Goal: Task Accomplishment & Management: Manage account settings

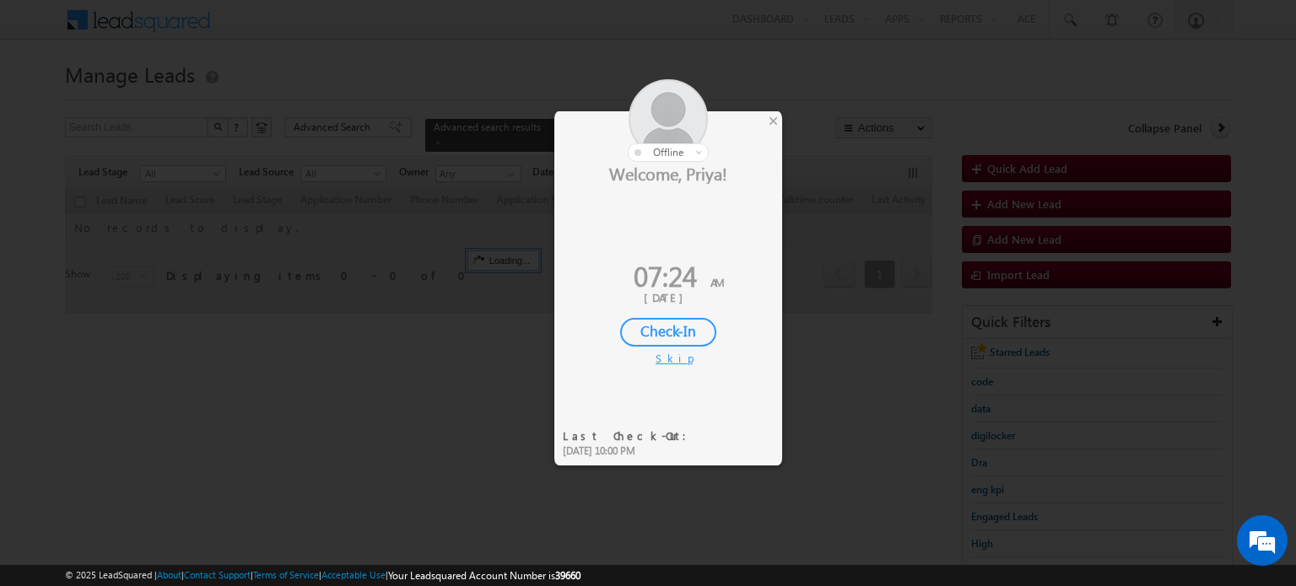
scroll to position [148, 0]
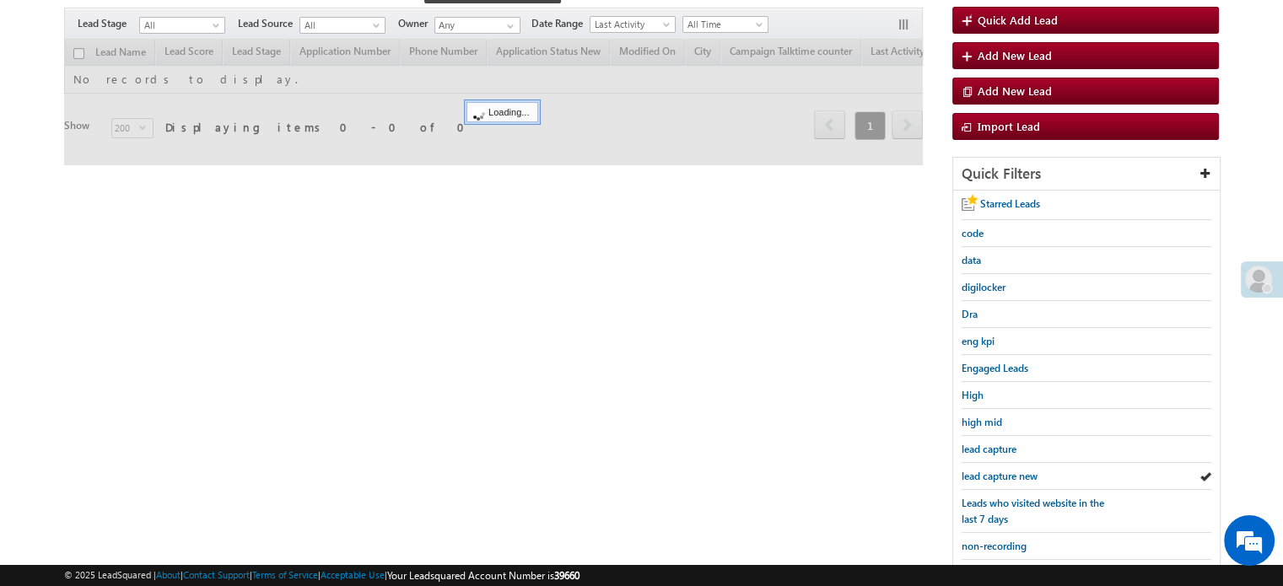
scroll to position [148, 0]
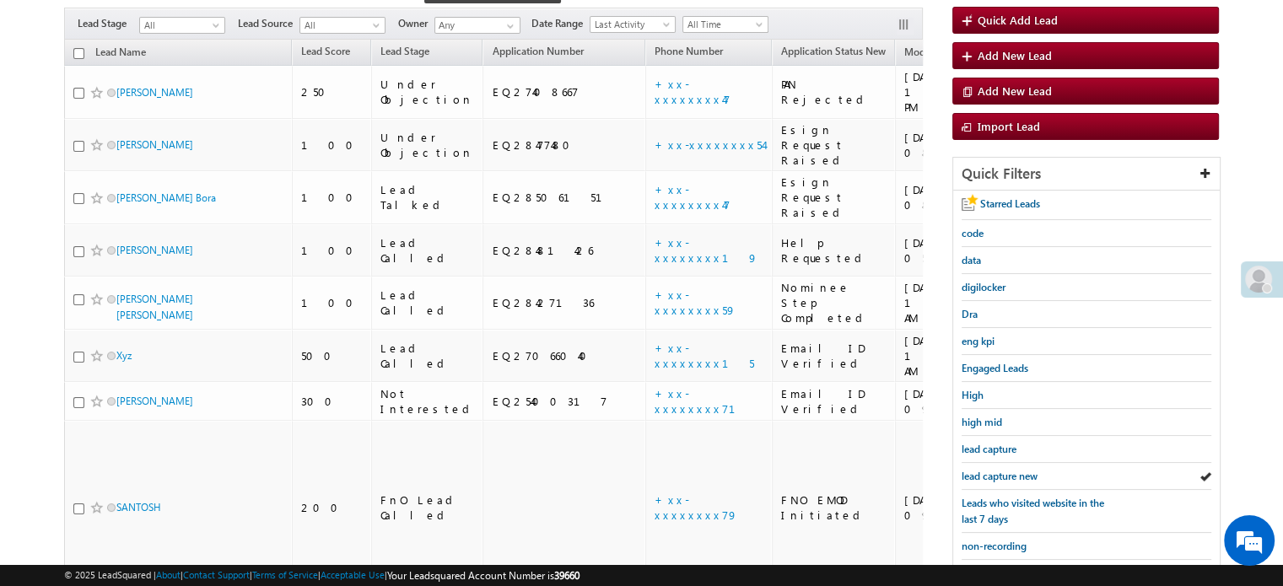
click at [1271, 268] on div at bounding box center [1262, 280] width 42 height 36
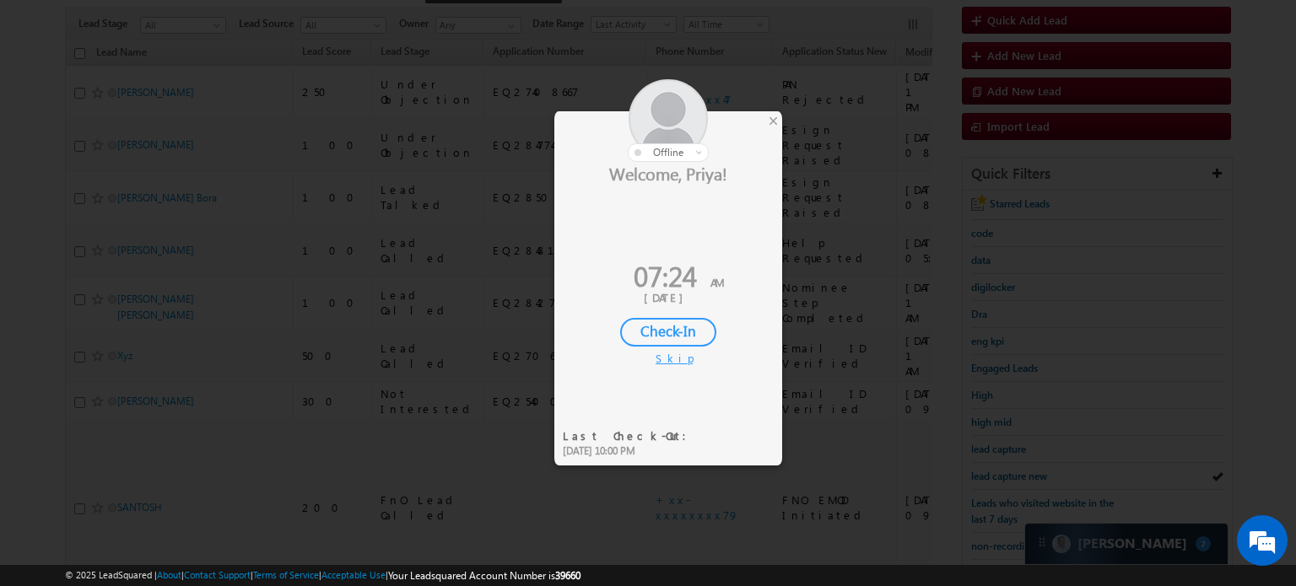
click at [697, 328] on div "Check-In" at bounding box center [668, 332] width 96 height 29
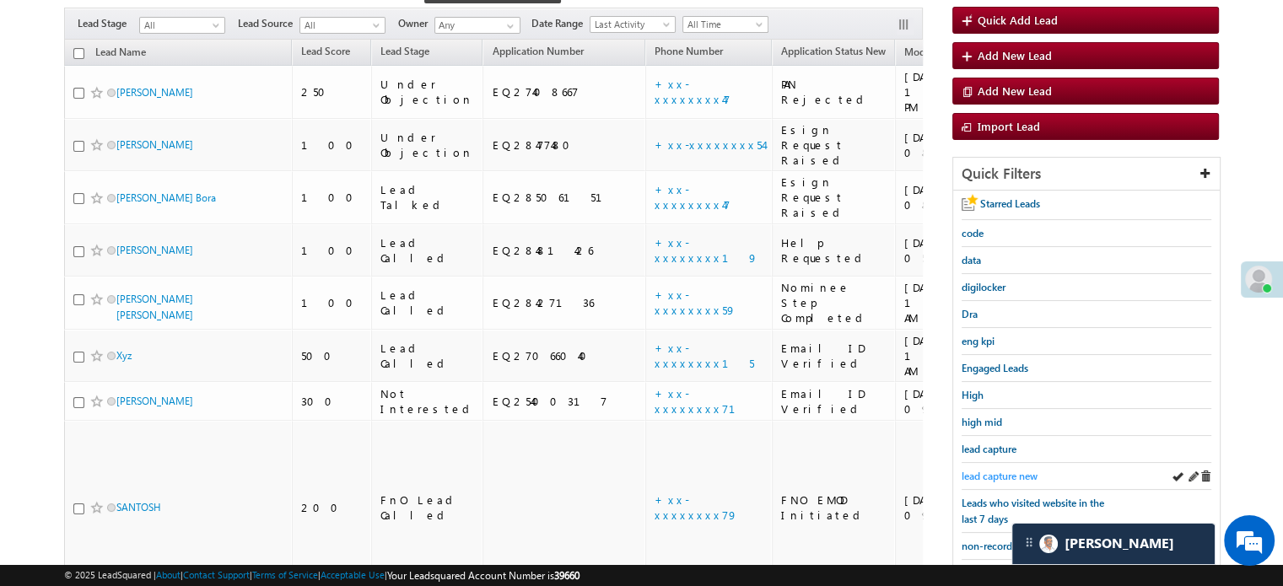
scroll to position [0, 0]
click at [1019, 470] on span "lead capture new" at bounding box center [1000, 476] width 76 height 13
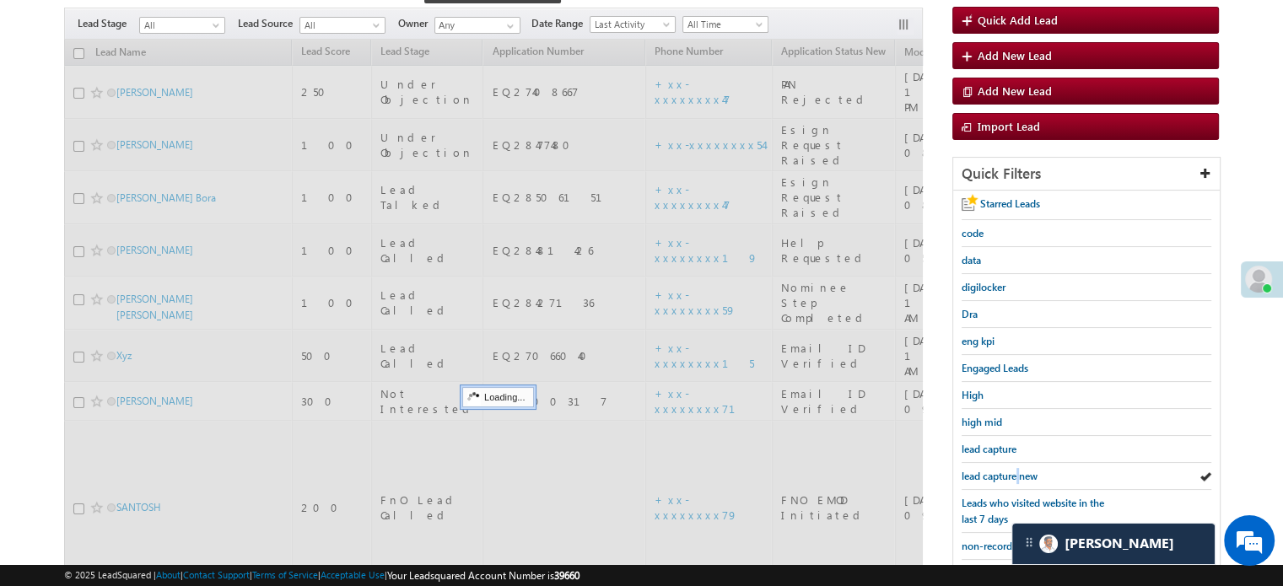
click at [1019, 470] on span "lead capture new" at bounding box center [1000, 476] width 76 height 13
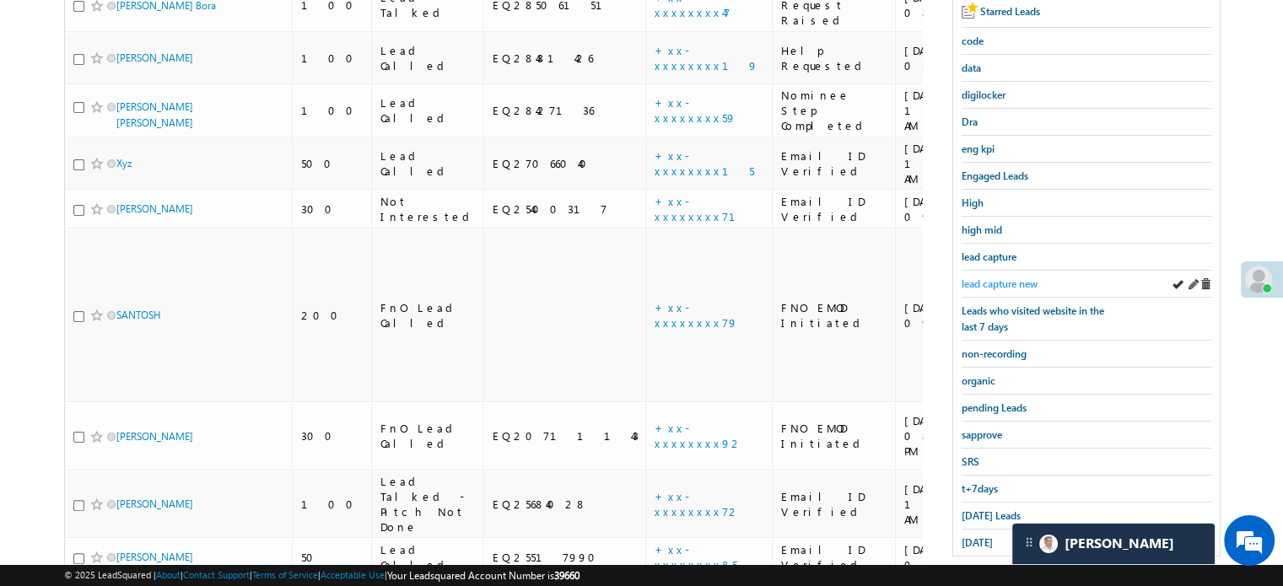
scroll to position [363, 0]
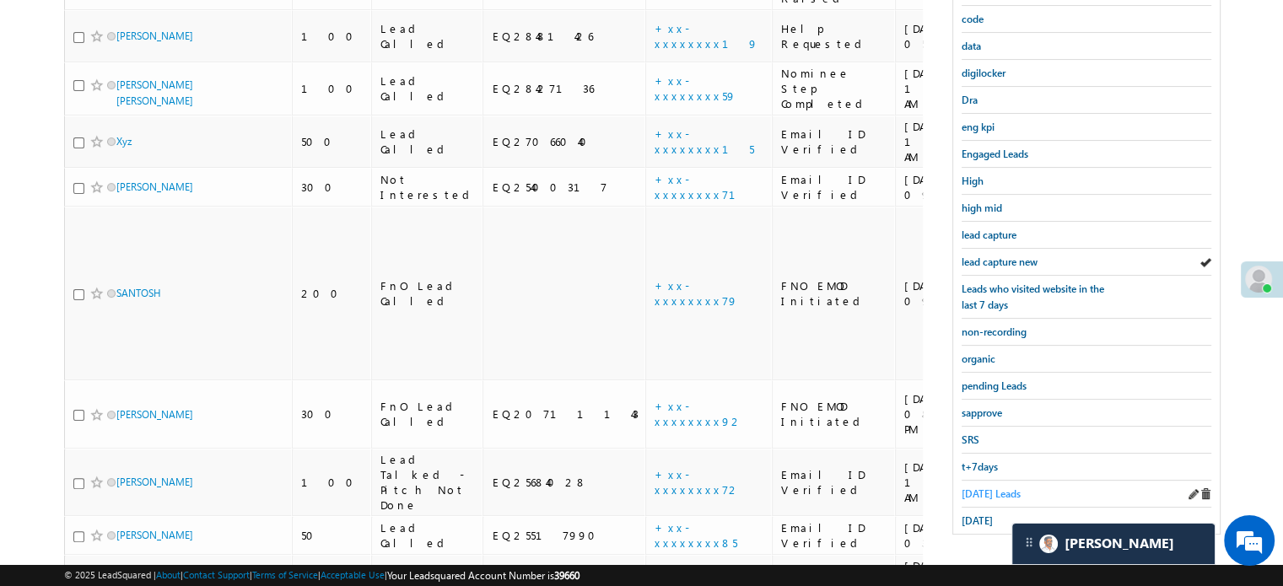
click at [980, 488] on span "Today's Leads" at bounding box center [991, 494] width 59 height 13
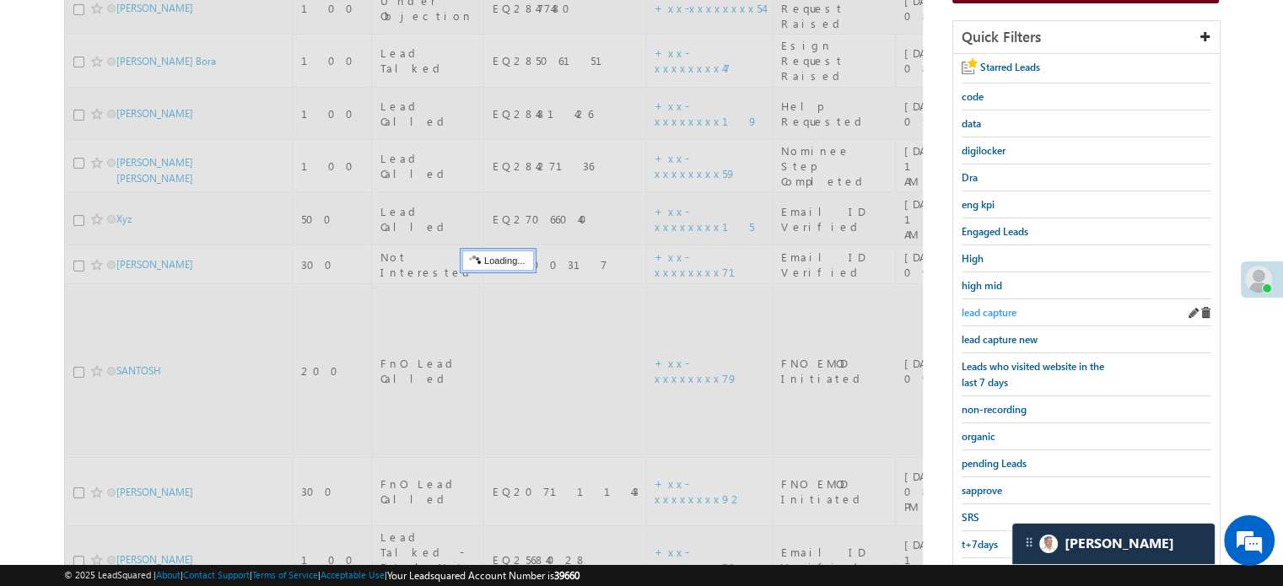
scroll to position [110, 0]
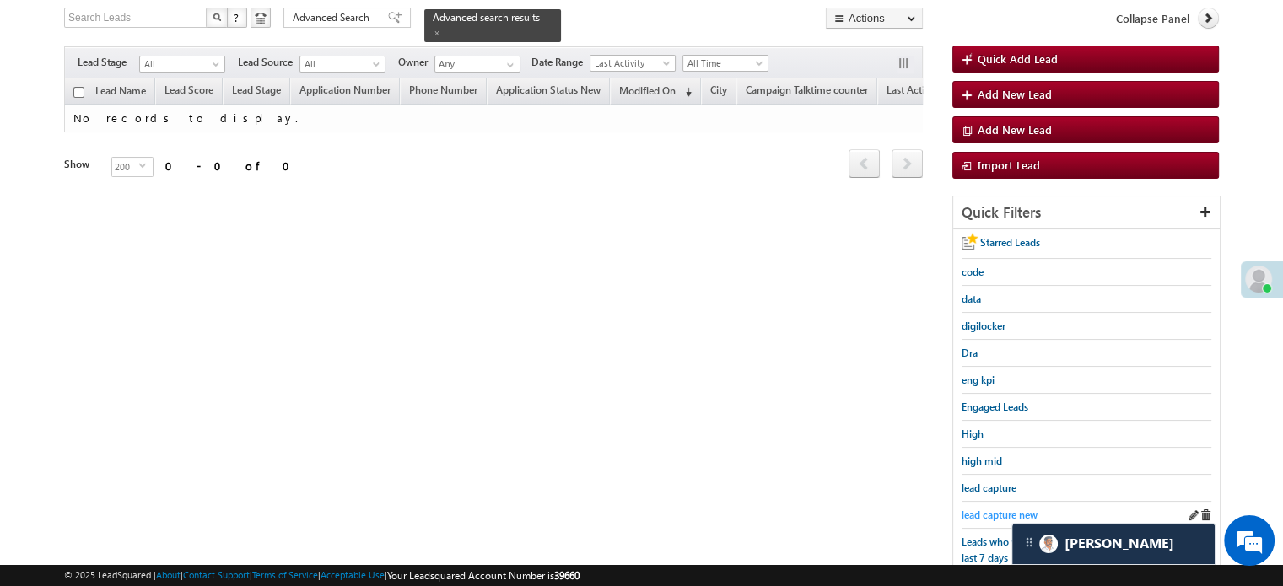
click at [1009, 509] on span "lead capture new" at bounding box center [1000, 515] width 76 height 13
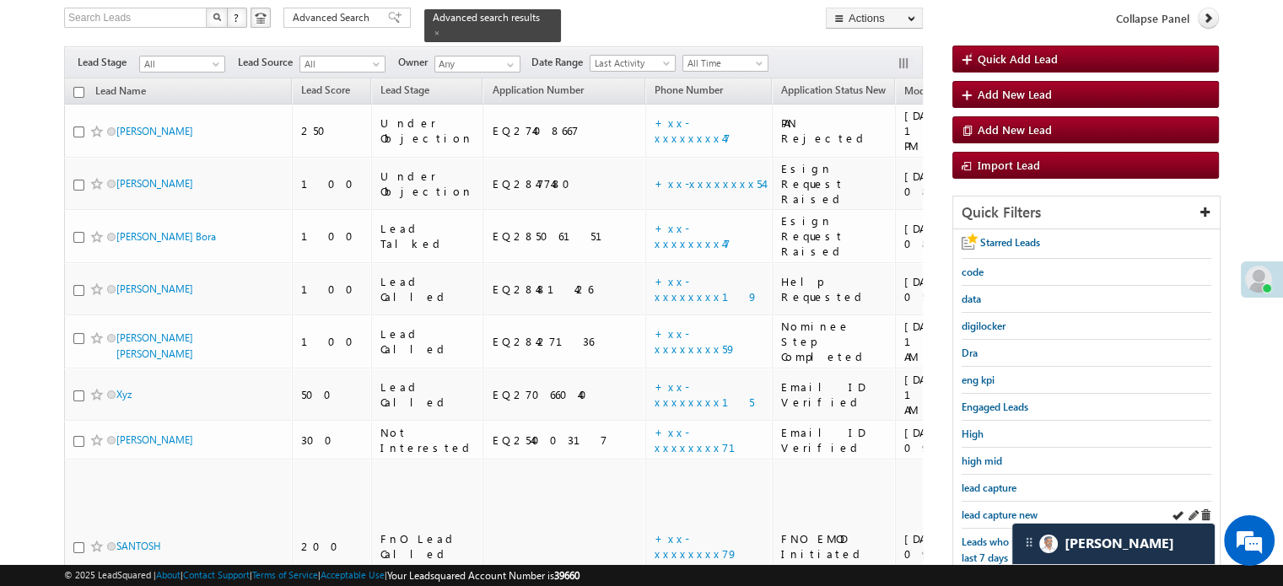
click at [964, 502] on div "lead capture new" at bounding box center [1087, 515] width 250 height 27
click at [973, 507] on link "lead capture new" at bounding box center [1000, 515] width 76 height 16
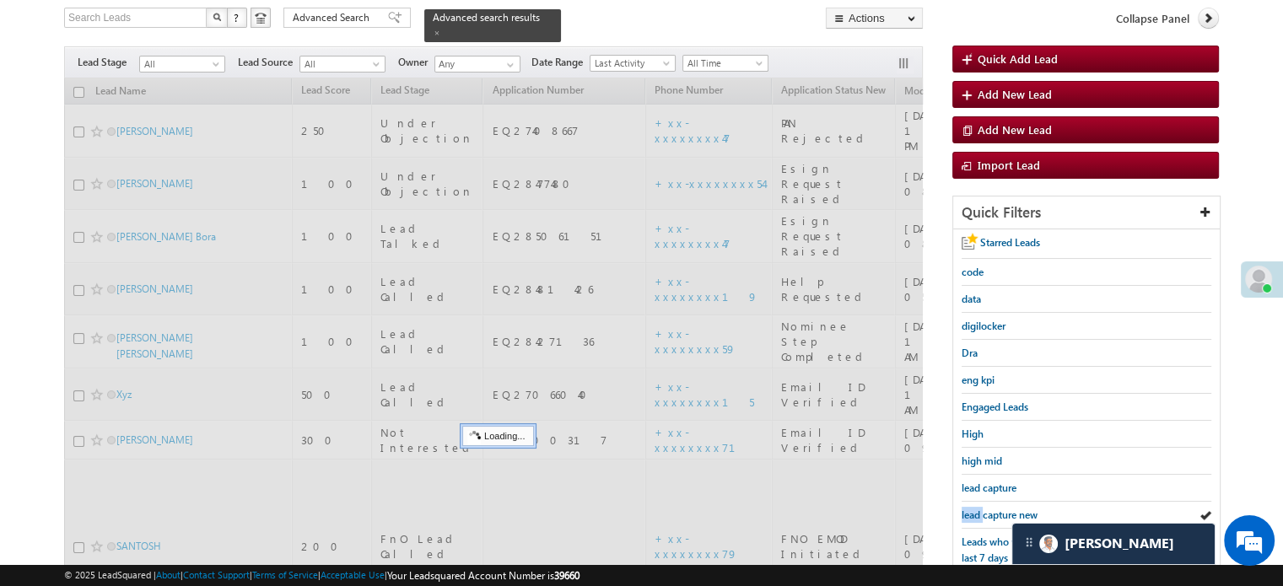
click at [973, 507] on link "lead capture new" at bounding box center [1000, 515] width 76 height 16
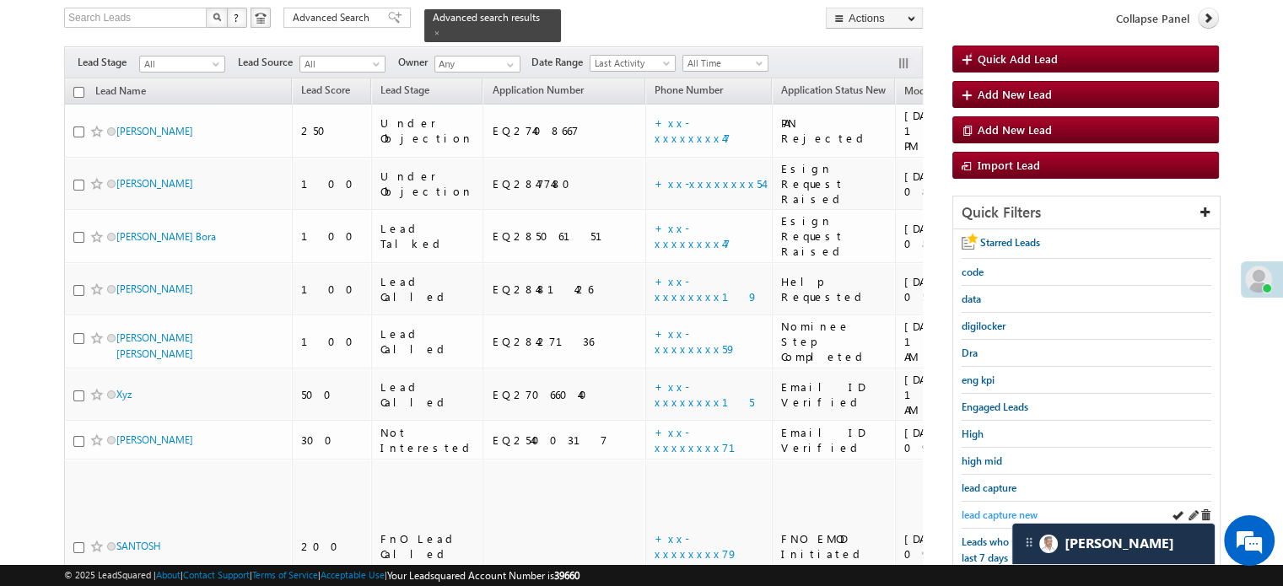
click at [990, 509] on span "lead capture new" at bounding box center [1000, 515] width 76 height 13
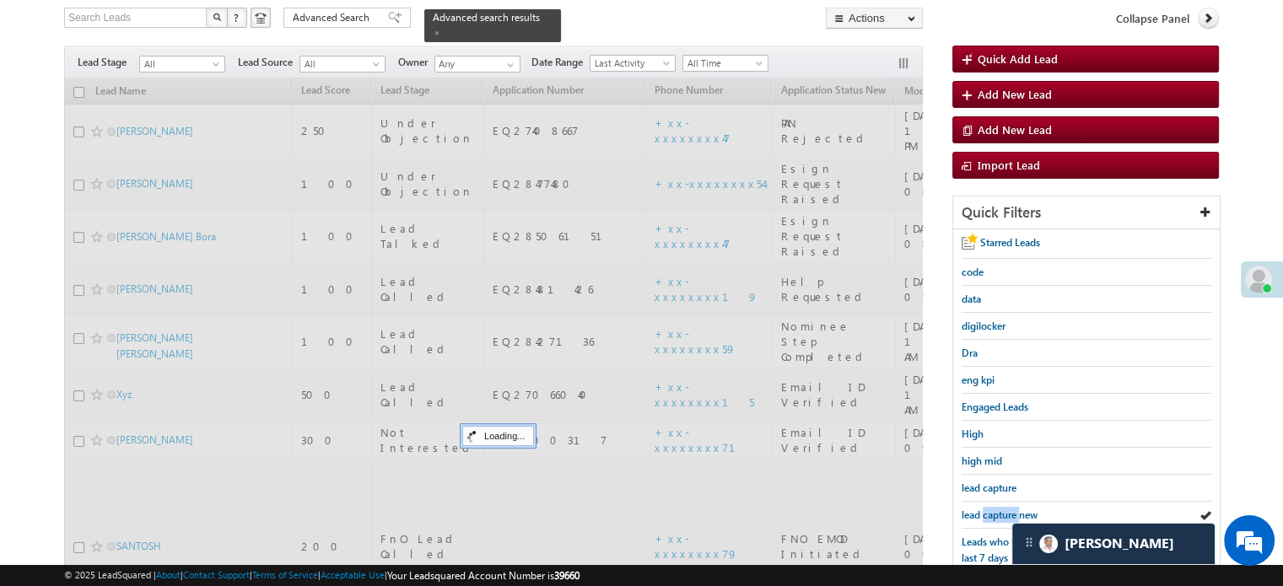
click at [990, 509] on span "lead capture new" at bounding box center [1000, 515] width 76 height 13
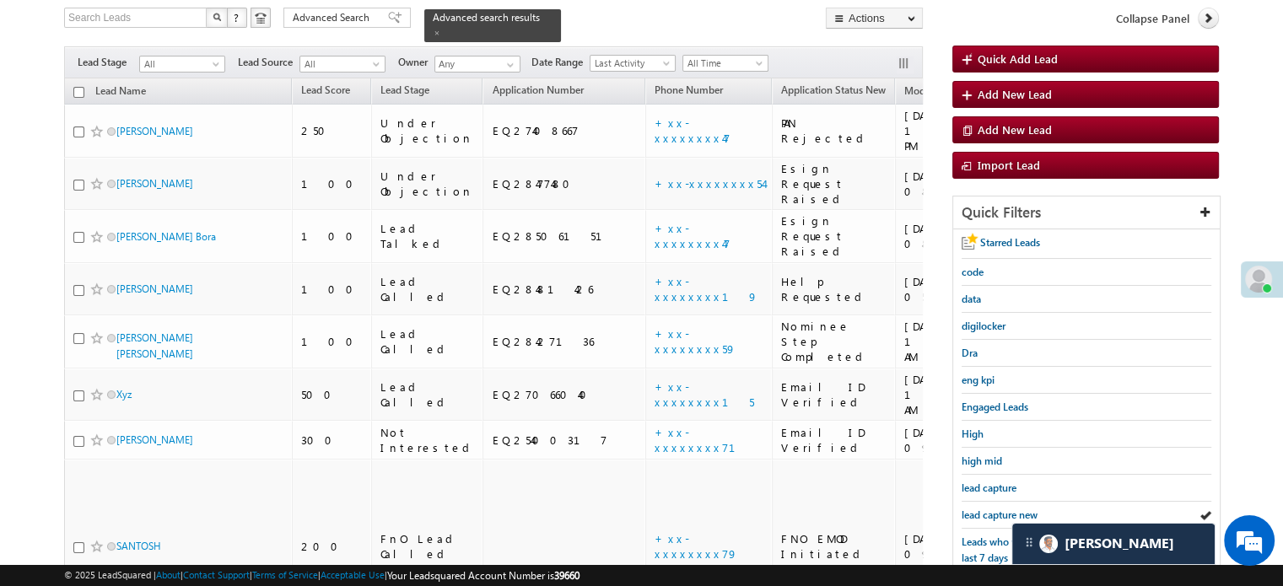
click at [990, 509] on span "lead capture new" at bounding box center [1000, 515] width 76 height 13
